Goal: Task Accomplishment & Management: Manage account settings

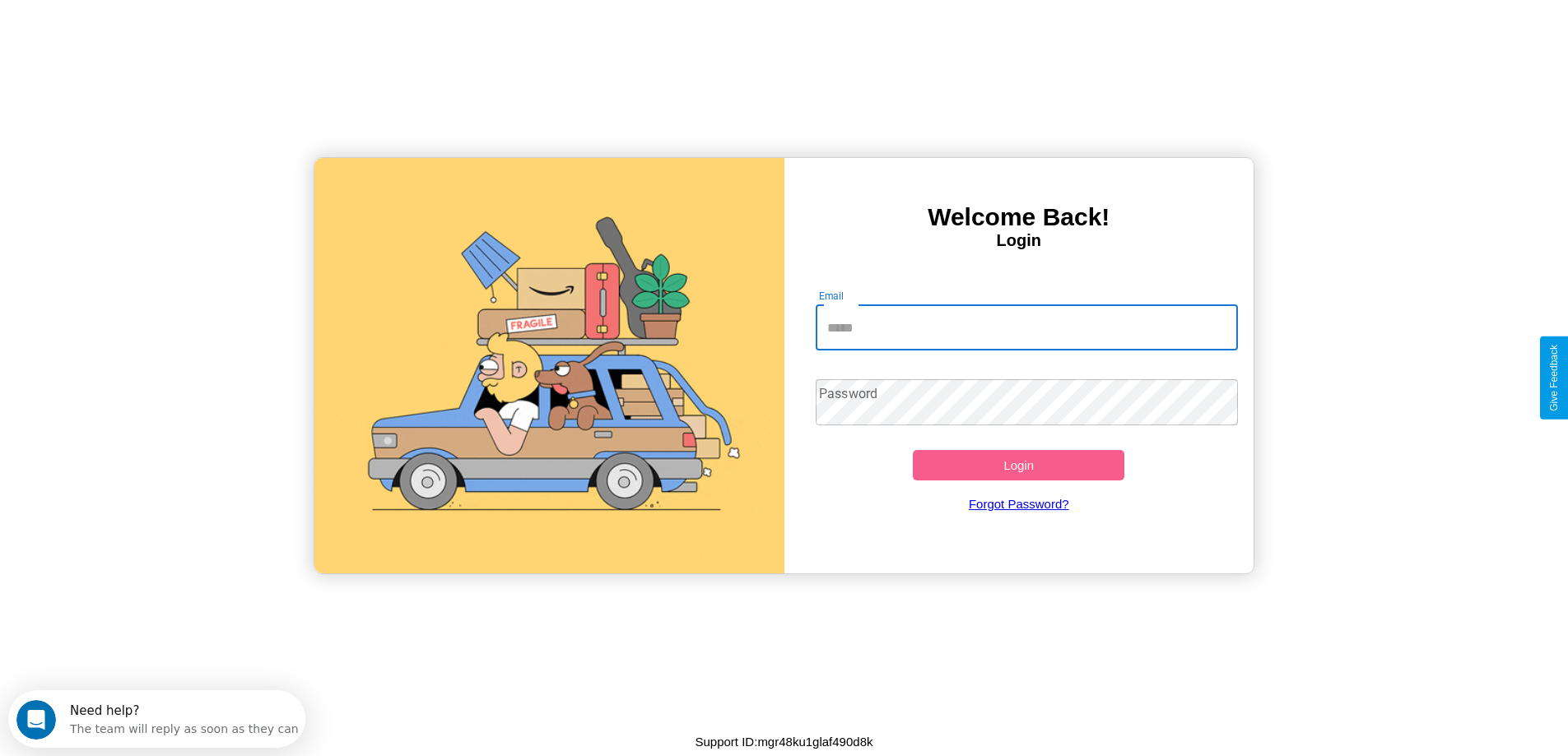
click at [1027, 327] on input "Email" at bounding box center [1027, 327] width 422 height 46
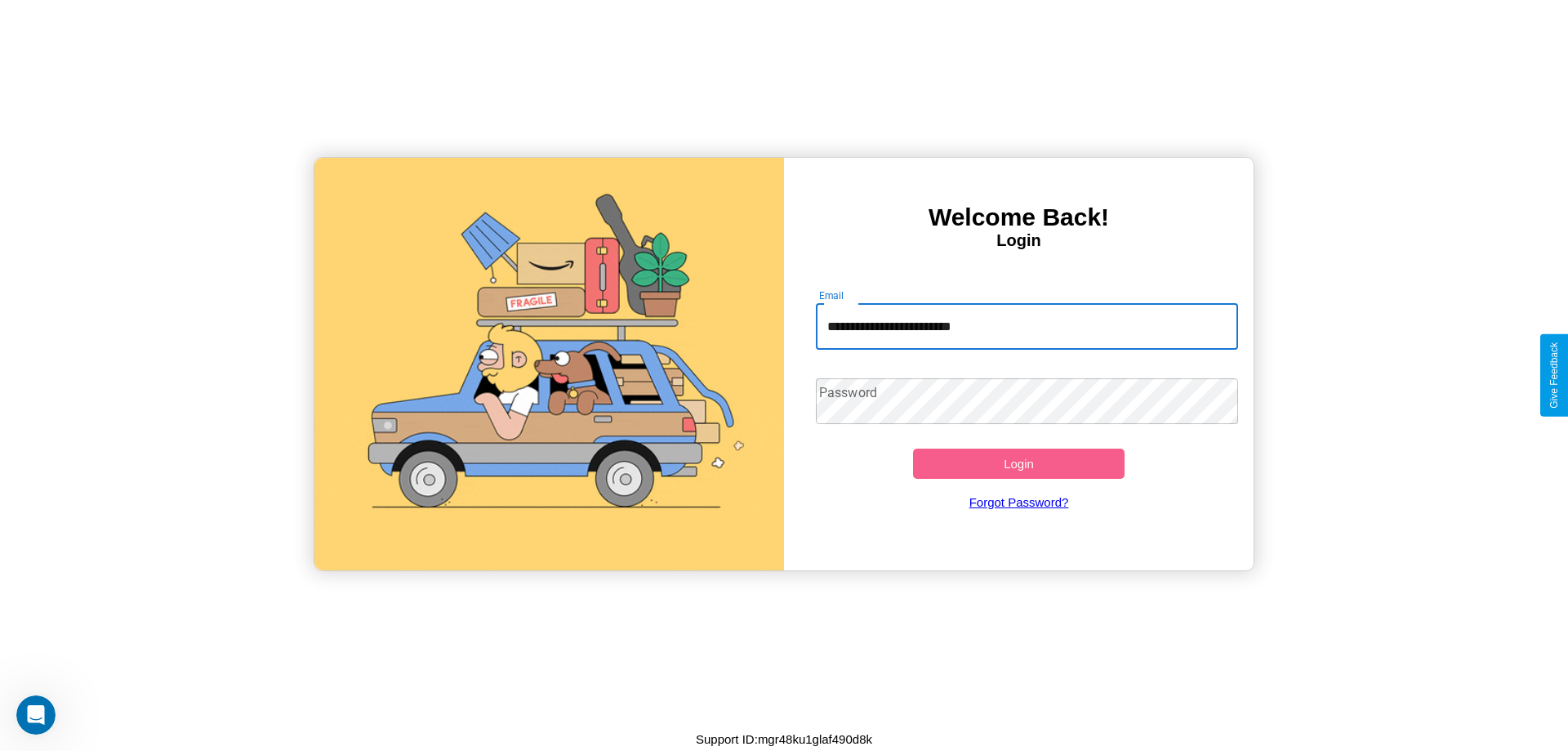
type input "**********"
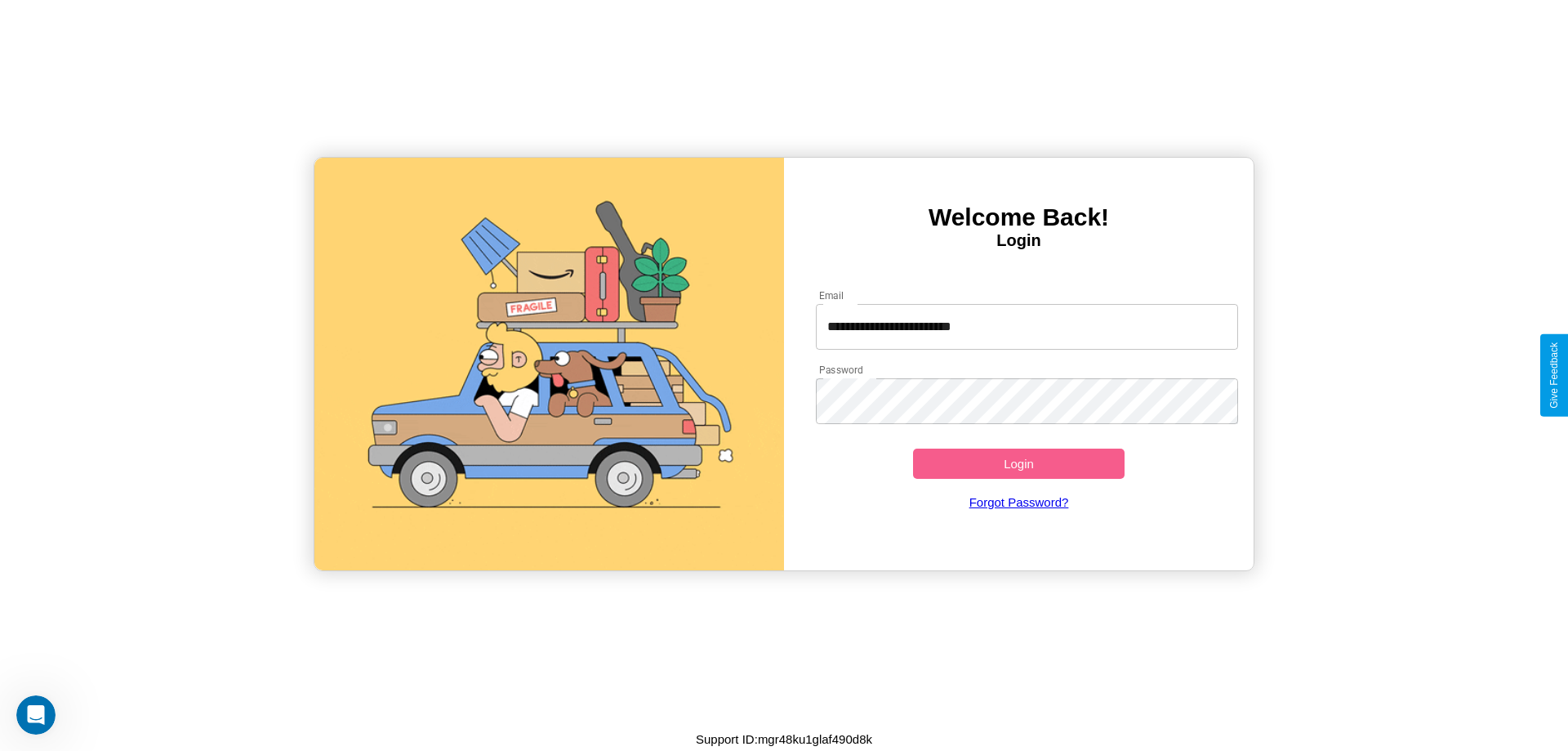
click at [1019, 463] on button "Login" at bounding box center [1019, 464] width 212 height 30
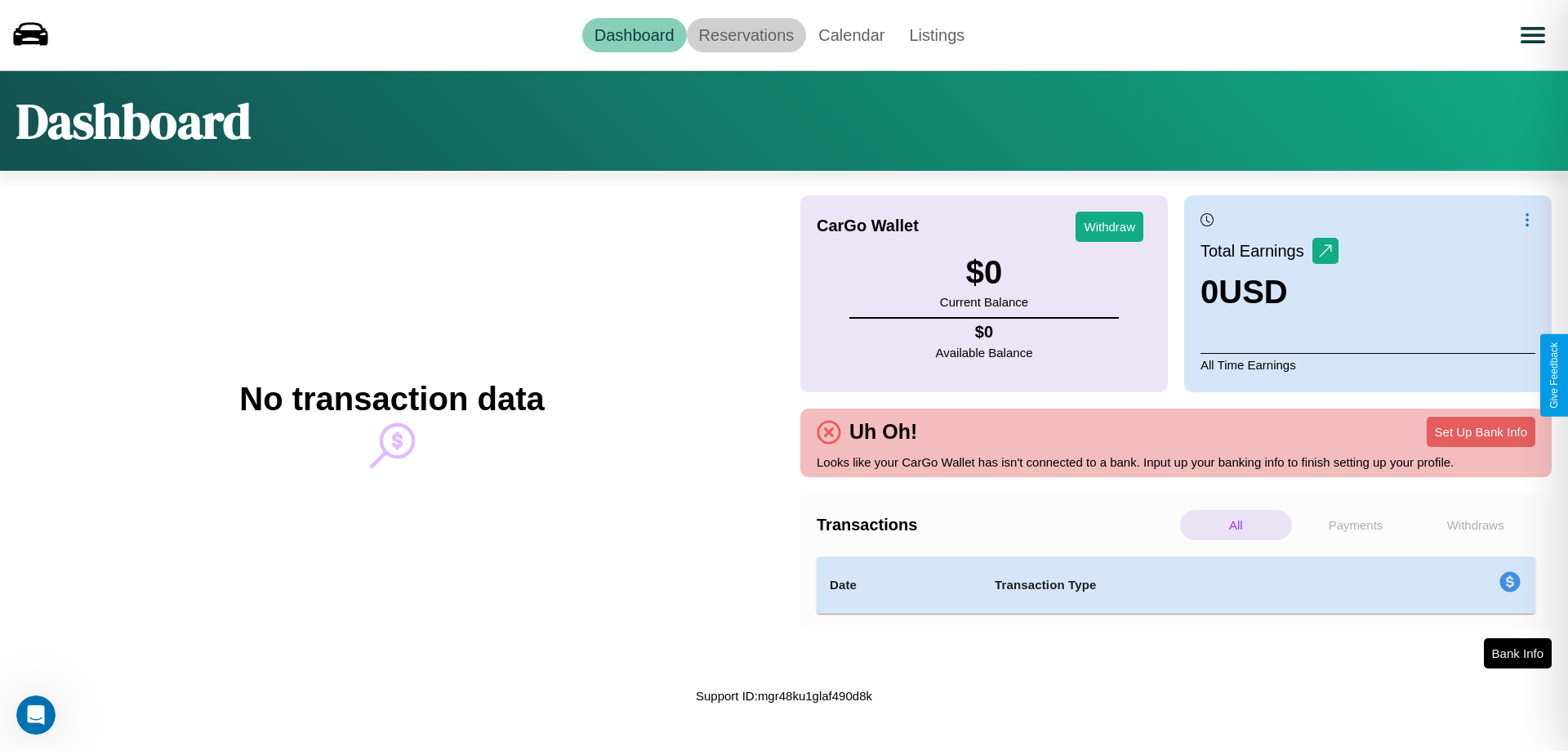
click at [746, 35] on link "Reservations" at bounding box center [746, 35] width 120 height 35
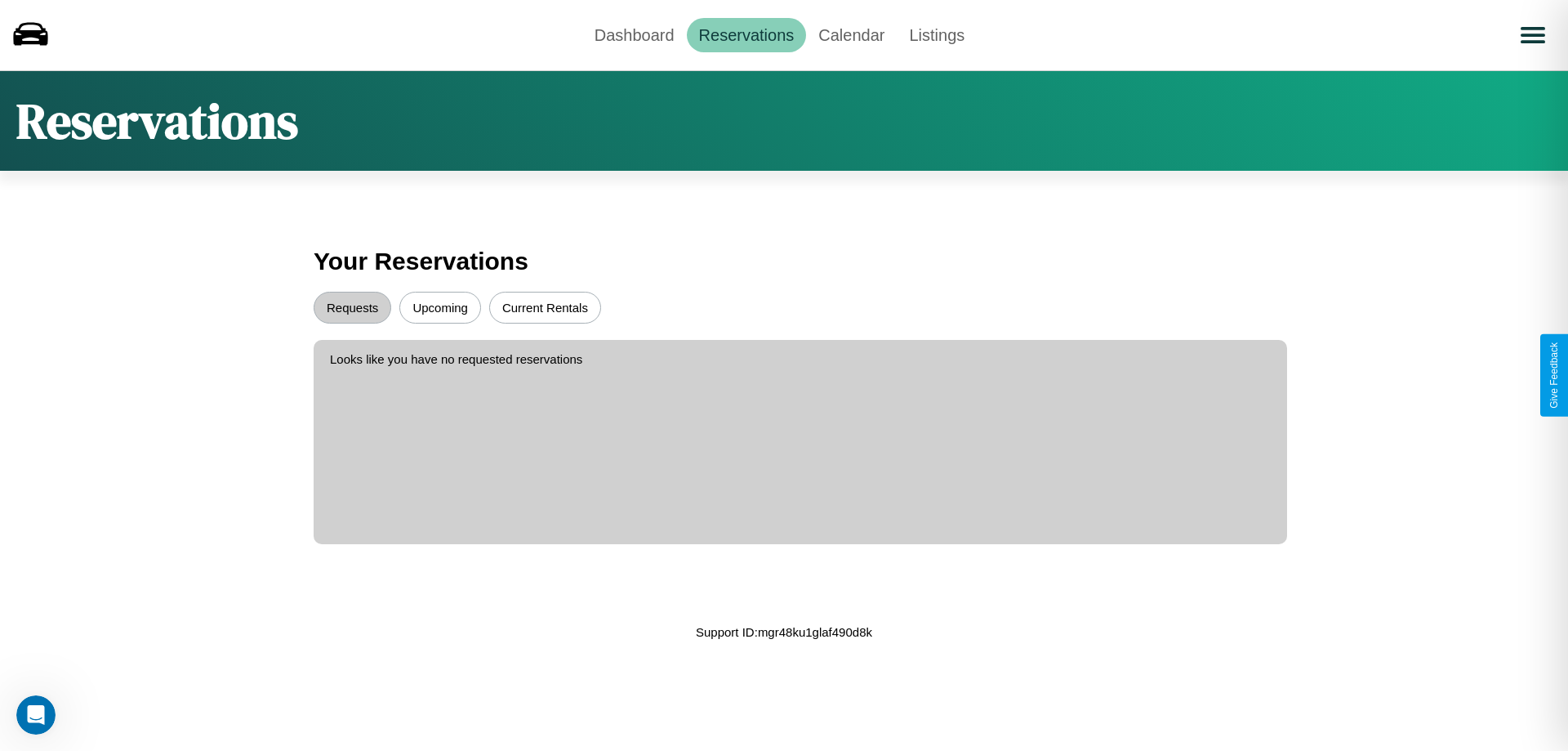
click at [440, 307] on button "Upcoming" at bounding box center [440, 308] width 82 height 32
click at [352, 307] on button "Requests" at bounding box center [353, 308] width 78 height 32
click at [633, 35] on link "Dashboard" at bounding box center [634, 35] width 105 height 35
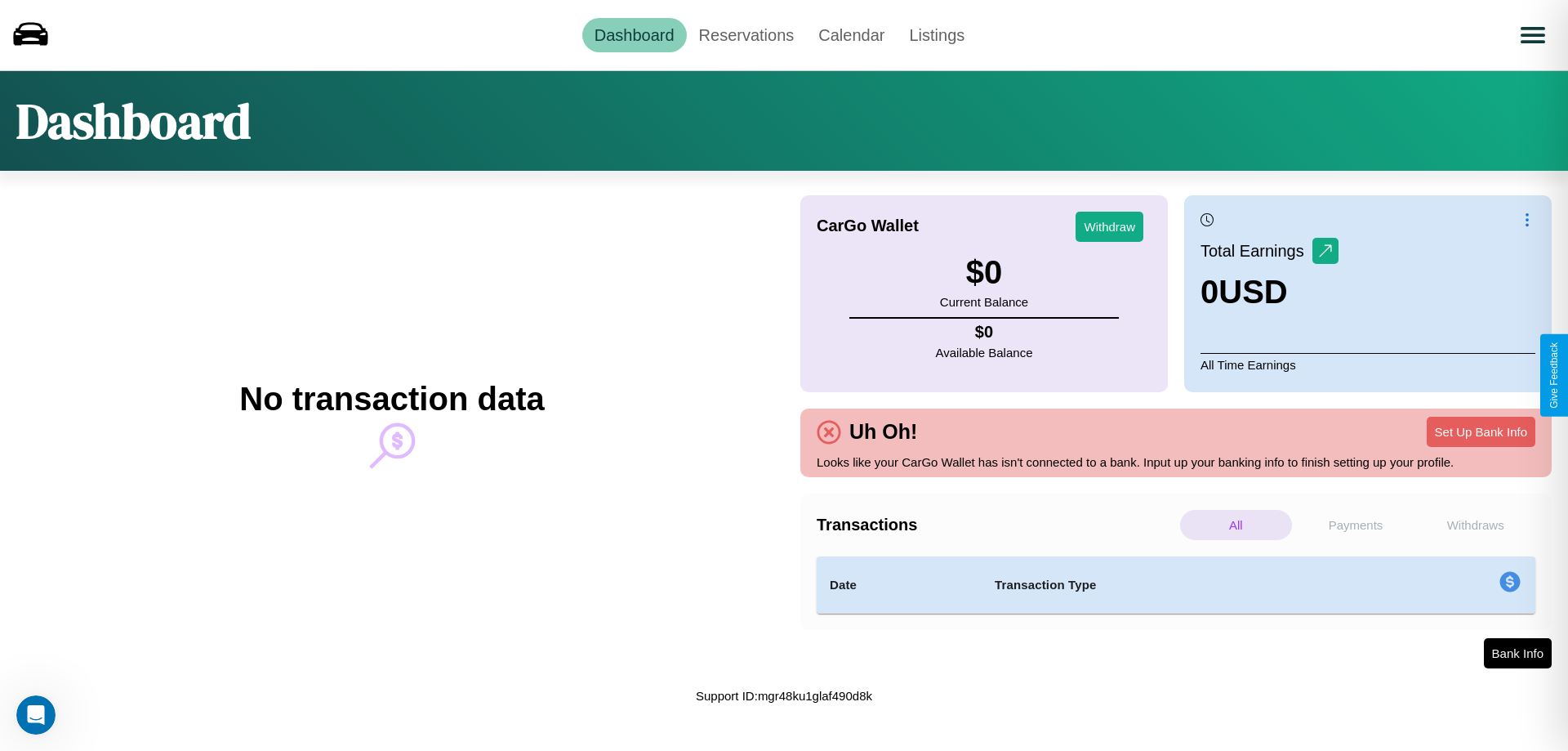
click at [1475, 525] on p "Withdraws" at bounding box center [1475, 525] width 112 height 30
click at [1356, 525] on p "Payments" at bounding box center [1356, 525] width 112 height 30
